Goal: Task Accomplishment & Management: Manage account settings

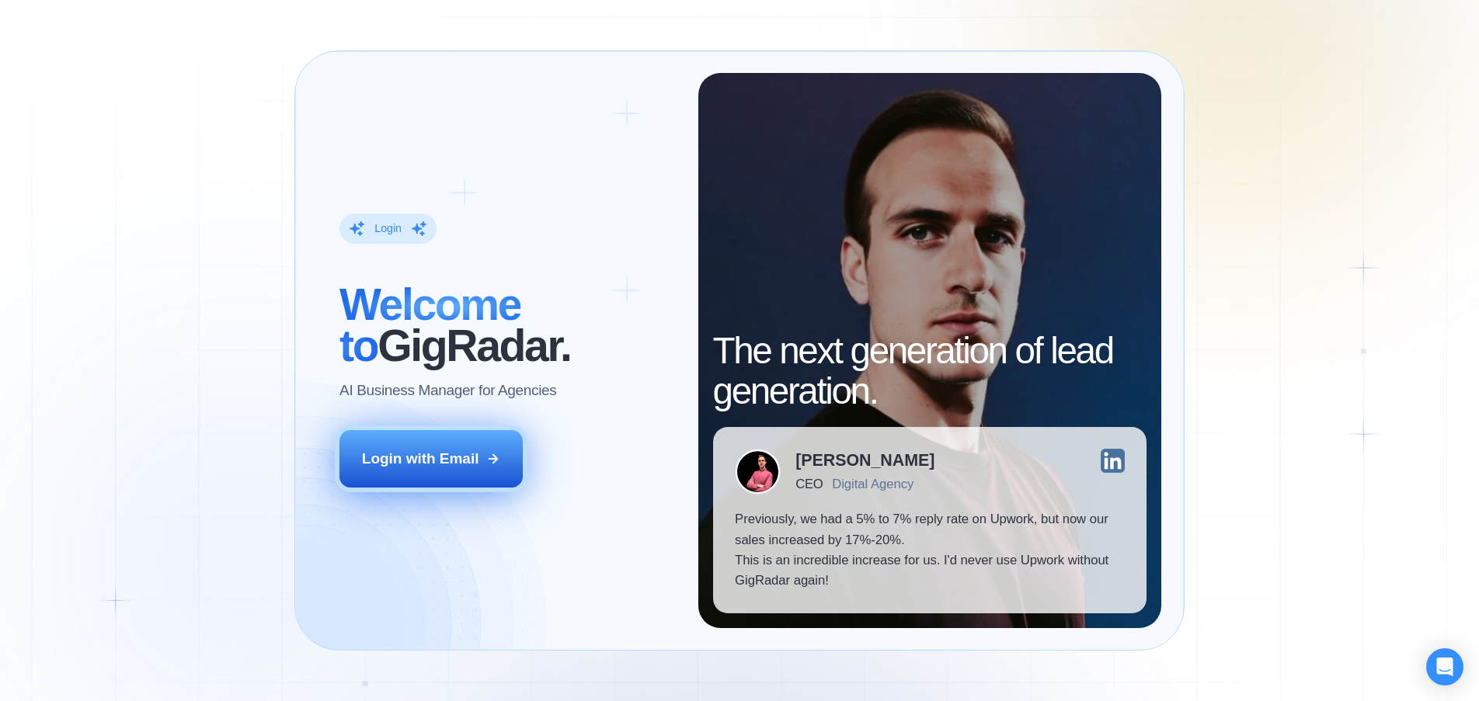
click at [400, 445] on button "Login with Email" at bounding box center [430, 458] width 183 height 57
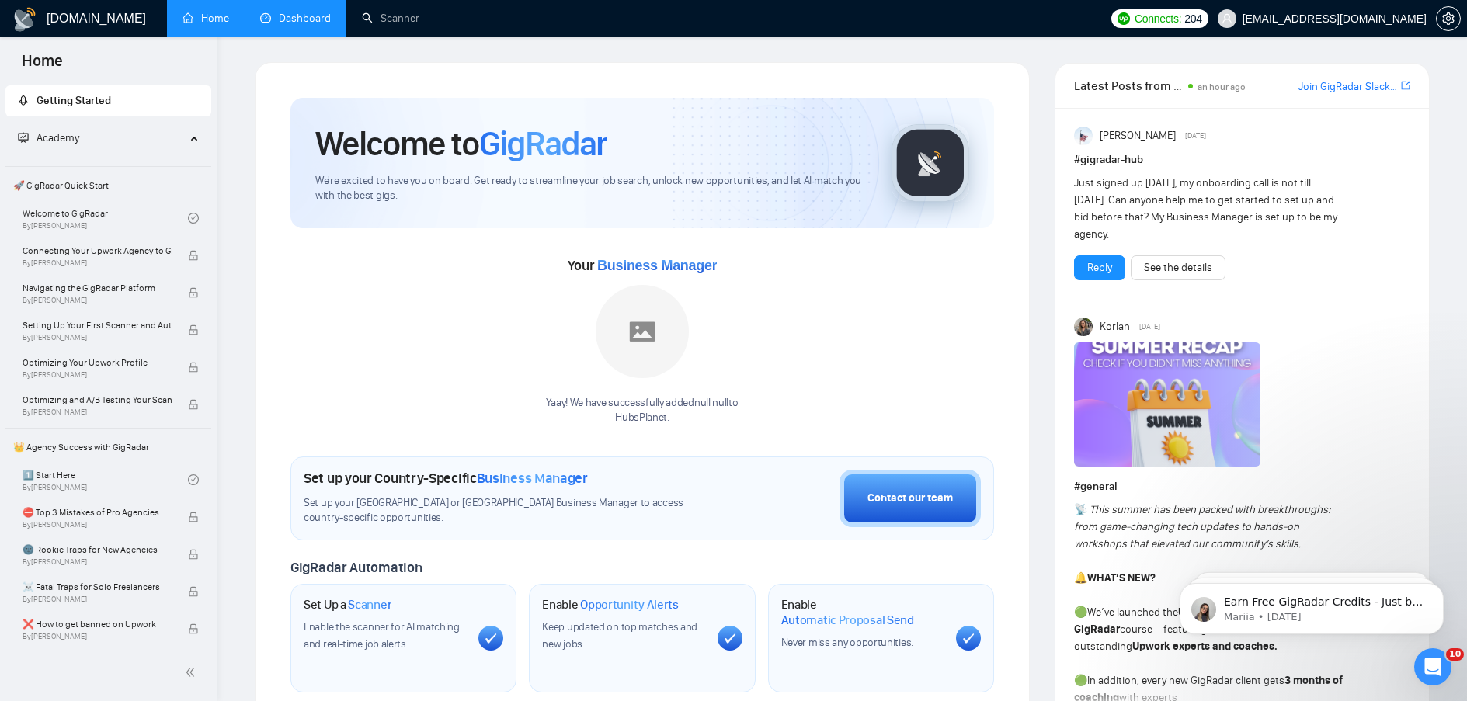
click at [300, 23] on link "Dashboard" at bounding box center [295, 18] width 71 height 13
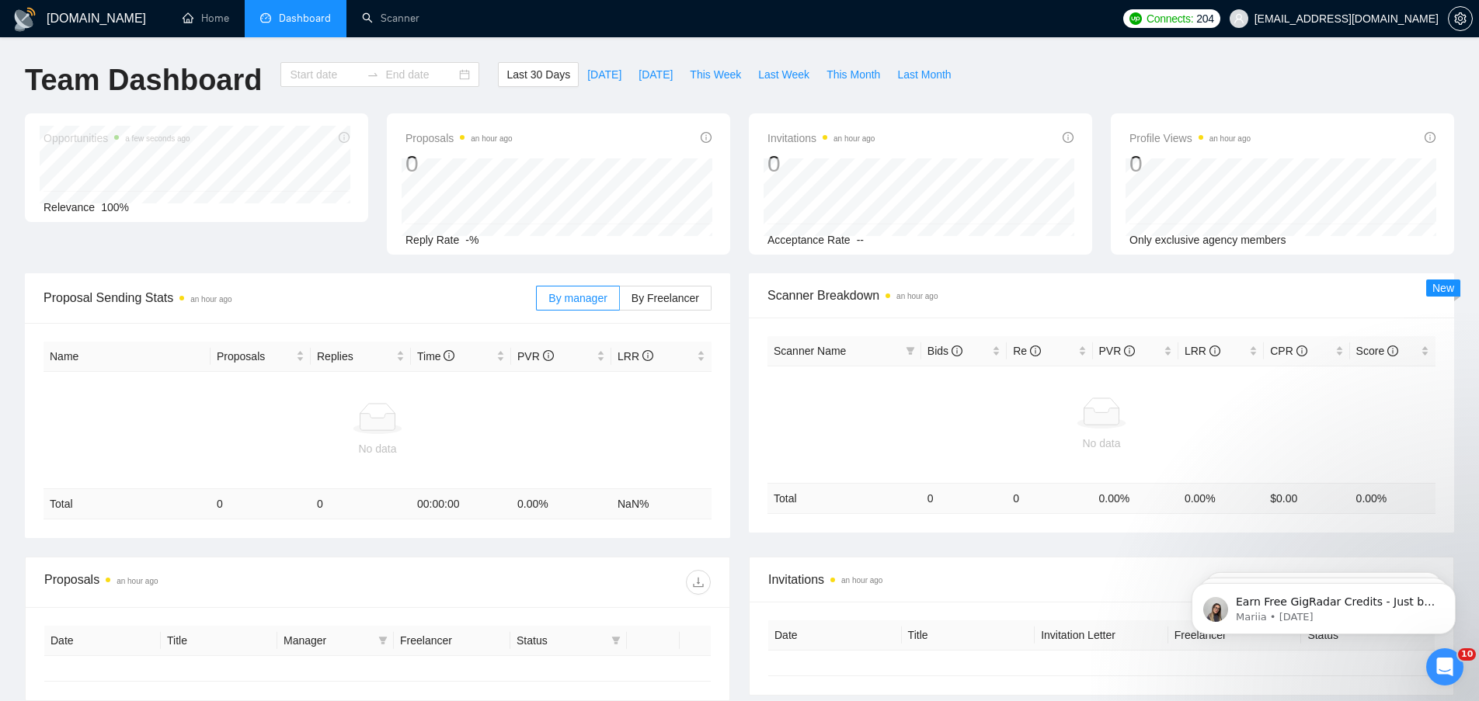
type input "2025-08-03"
type input "2025-09-02"
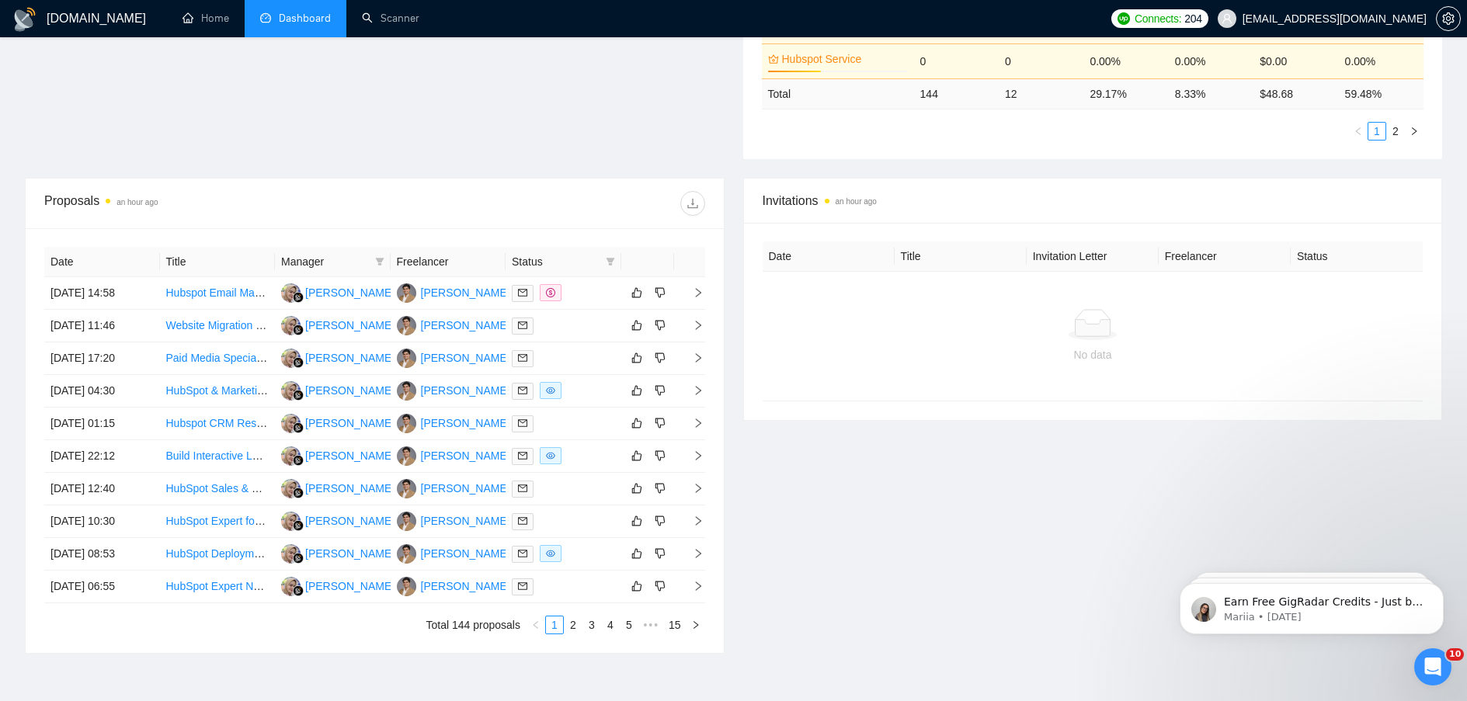
scroll to position [503, 0]
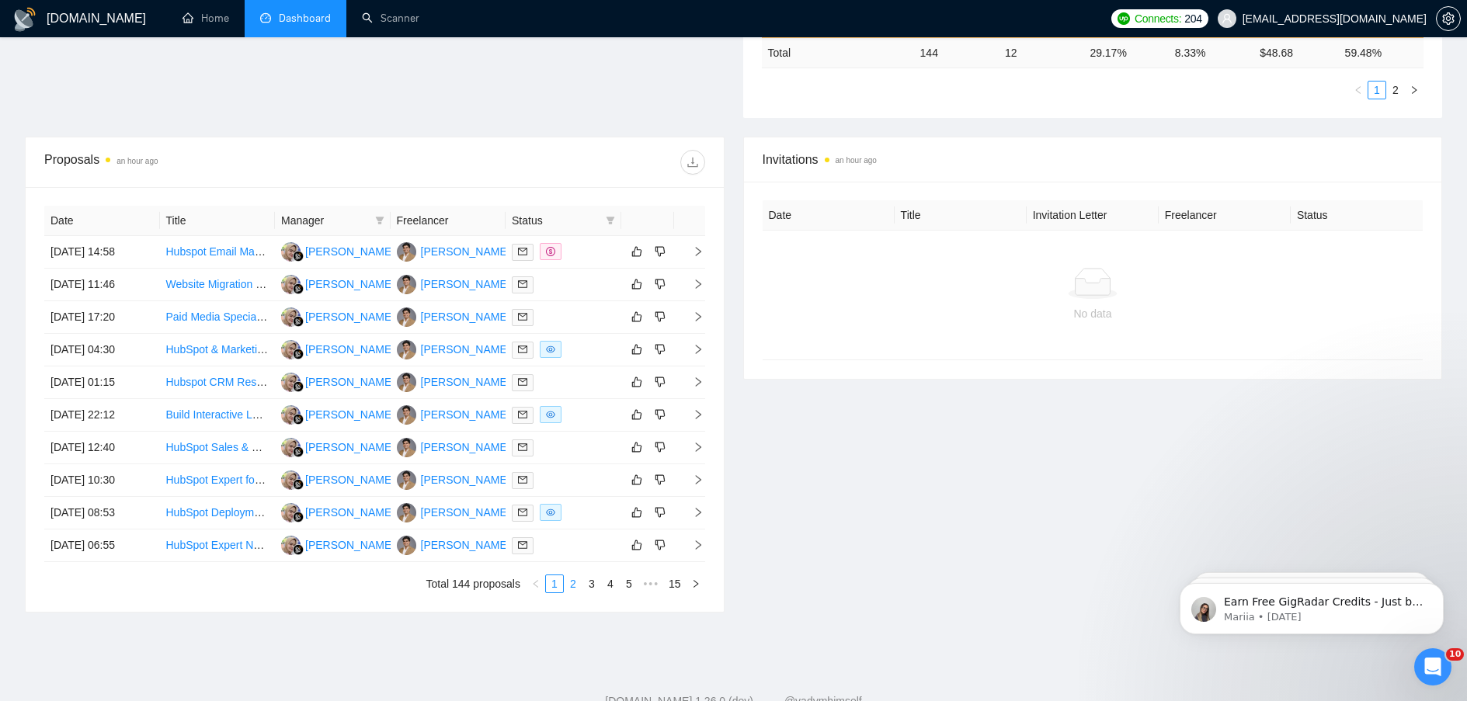
click at [578, 586] on link "2" at bounding box center [573, 584] width 17 height 17
click at [553, 583] on link "1" at bounding box center [554, 584] width 17 height 17
